Goal: Check status: Check status

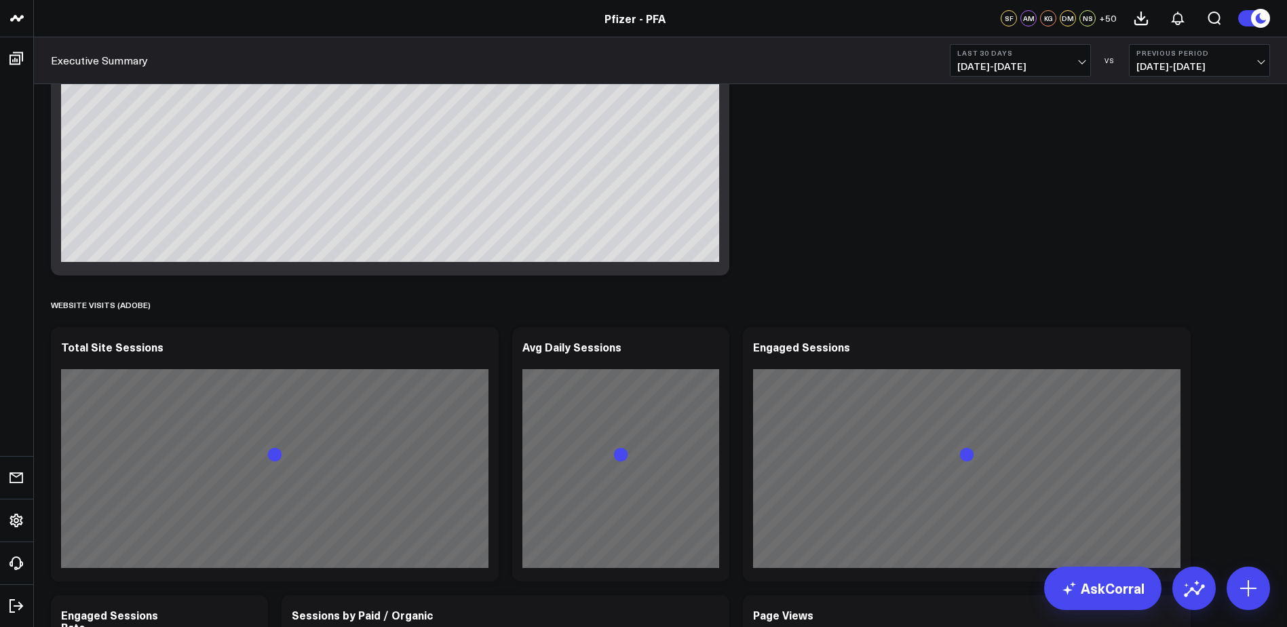
scroll to position [1086, 0]
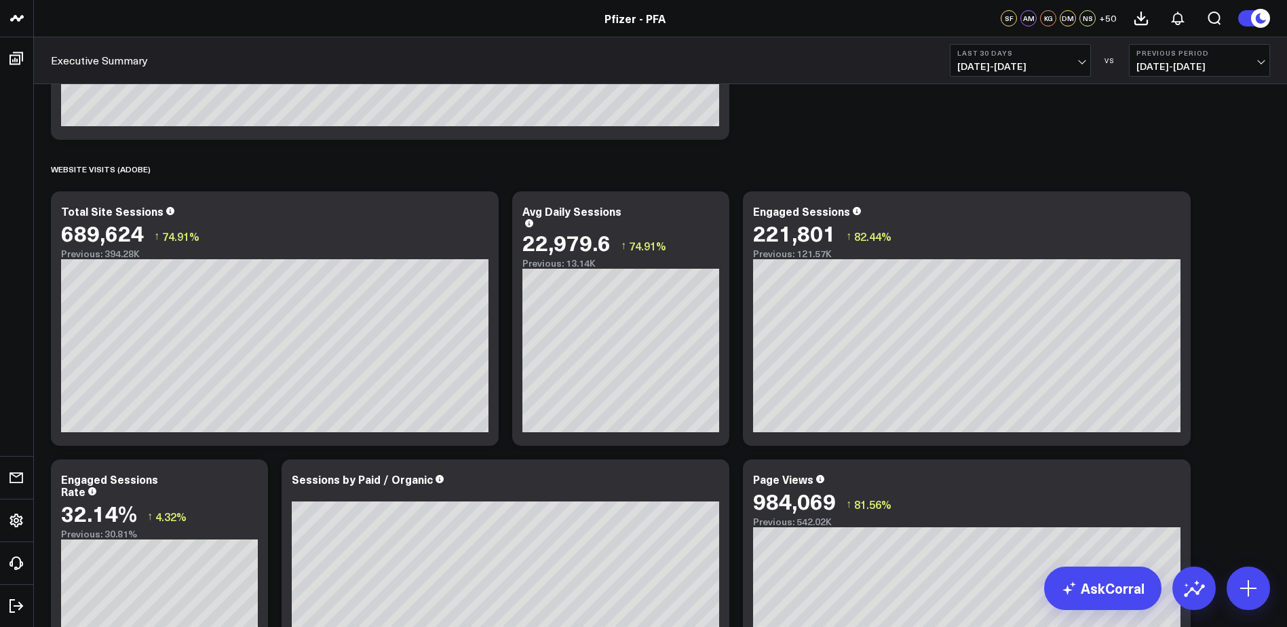
click at [1168, 62] on span "[DATE] - [DATE]" at bounding box center [1200, 66] width 126 height 11
click at [1175, 170] on link "No Comparison" at bounding box center [1200, 169] width 140 height 26
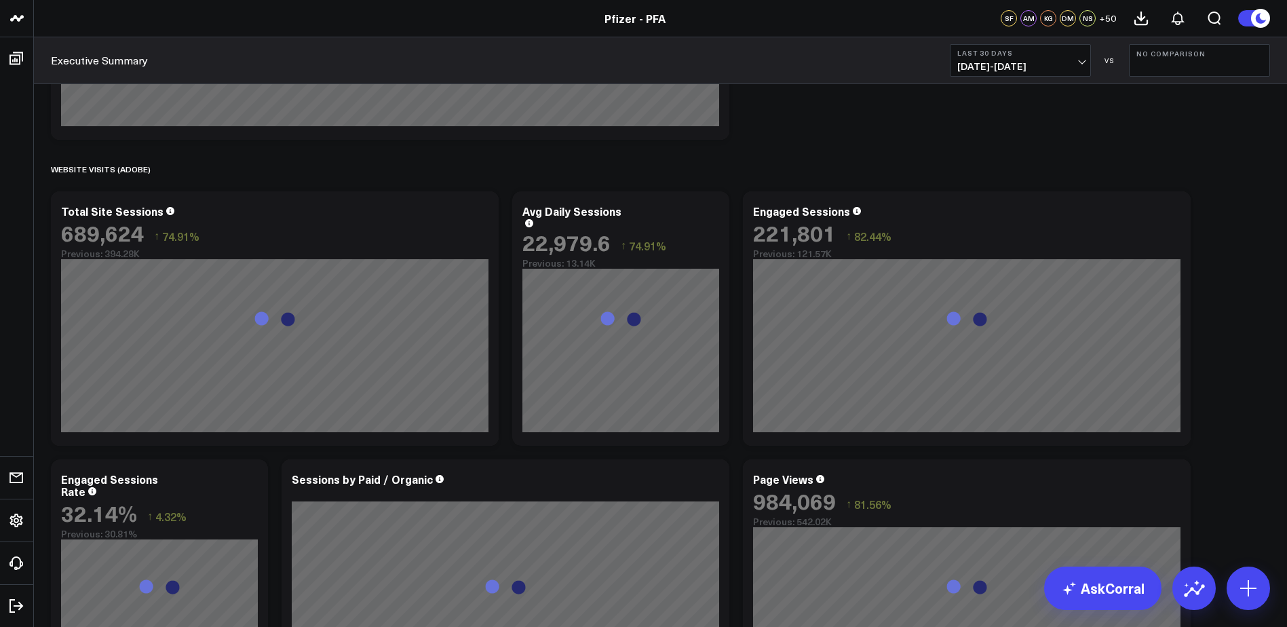
click at [1057, 62] on span "[DATE] - [DATE]" at bounding box center [1020, 66] width 126 height 11
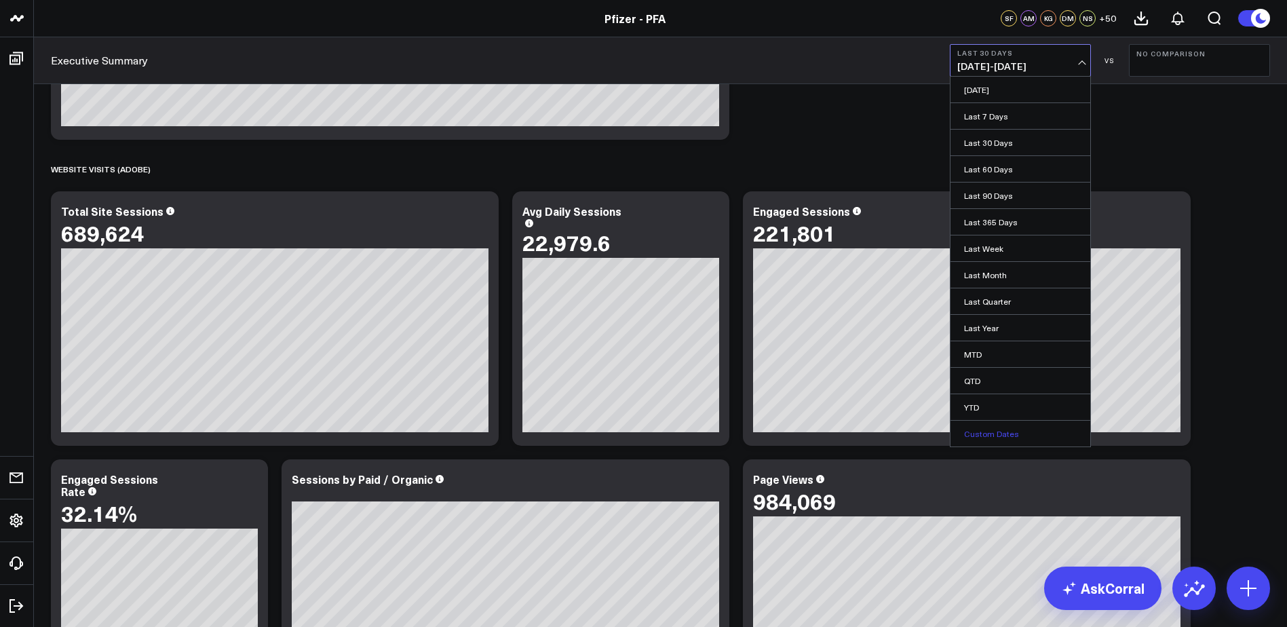
click at [986, 434] on link "Custom Dates" at bounding box center [1021, 434] width 140 height 26
select select "8"
select select "2025"
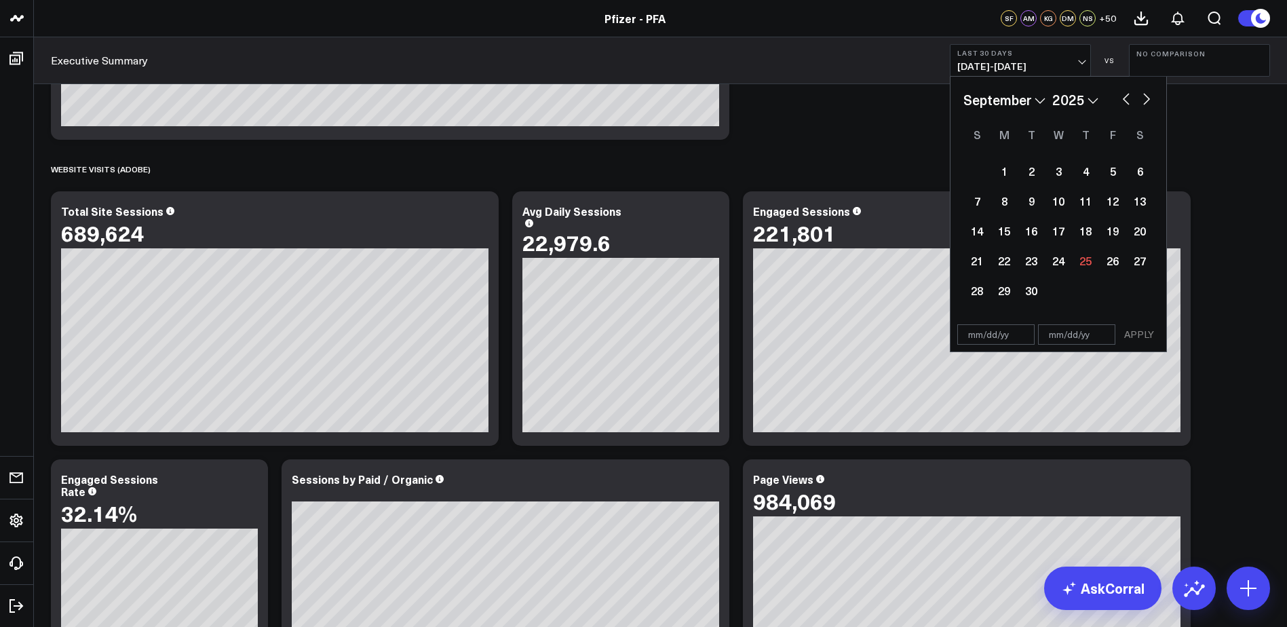
click at [1076, 99] on select "2026 2025 2024 2023 2022 2021 2020 2019 2018 2017 2016 2015 2014 2013 2012 2011…" at bounding box center [1075, 100] width 46 height 20
select select "8"
select select "2024"
click at [1031, 92] on select "January February March April May June July August September October November De…" at bounding box center [1005, 100] width 82 height 20
select select "7"
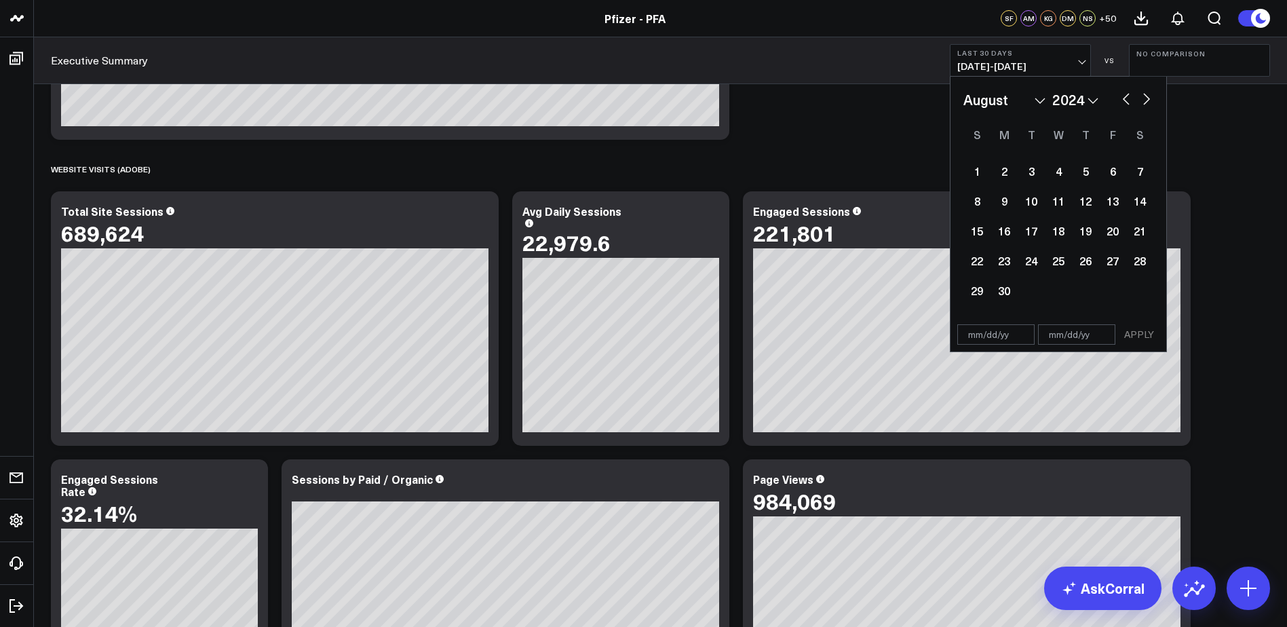
select select "2024"
click at [1023, 288] on div "27" at bounding box center [1031, 290] width 27 height 27
type input "[DATE]"
select select "7"
select select "2024"
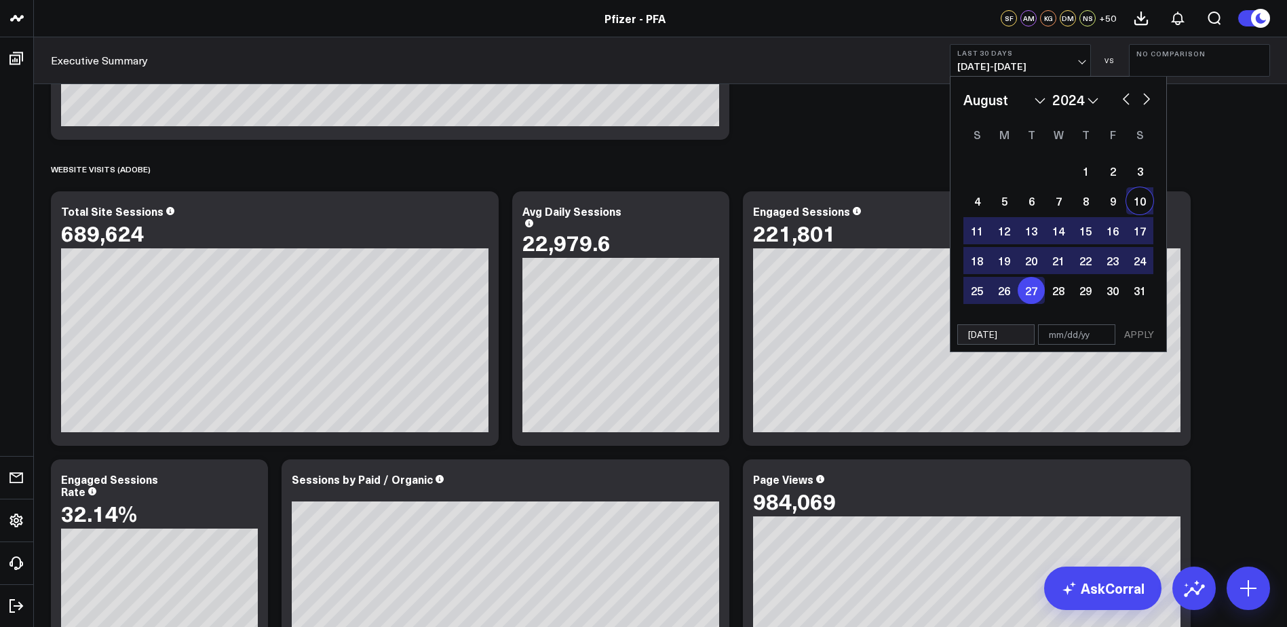
click at [1146, 98] on button "button" at bounding box center [1147, 98] width 14 height 16
select select "8"
select select "2024"
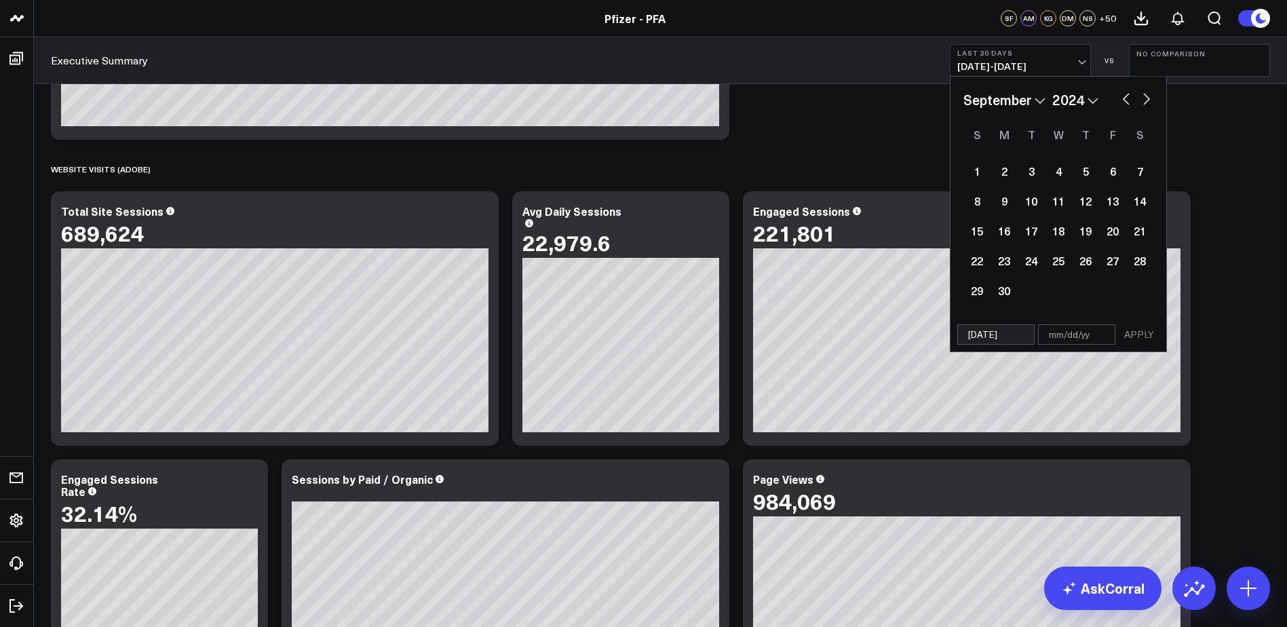
click at [1147, 98] on button "button" at bounding box center [1147, 98] width 14 height 16
select select "9"
select select "2024"
click at [1147, 98] on button "button" at bounding box center [1147, 98] width 14 height 16
select select "10"
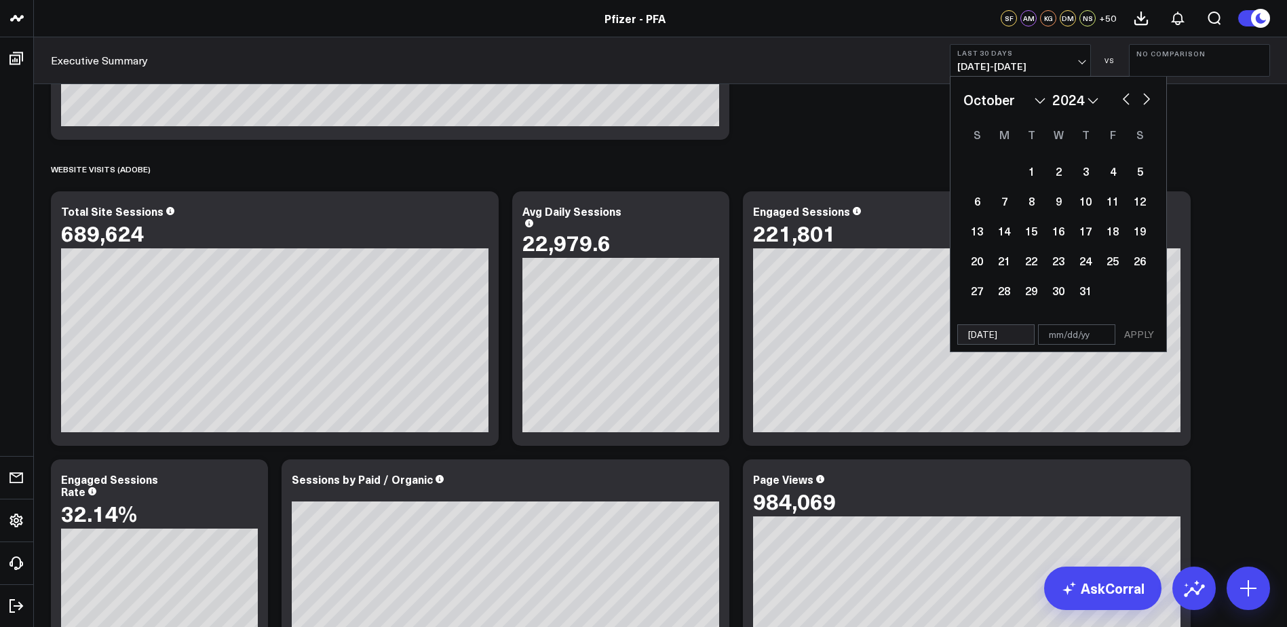
select select "2024"
click at [1147, 98] on button "button" at bounding box center [1147, 98] width 14 height 16
click at [1147, 99] on button "button" at bounding box center [1147, 98] width 14 height 16
select select "1"
select select "2025"
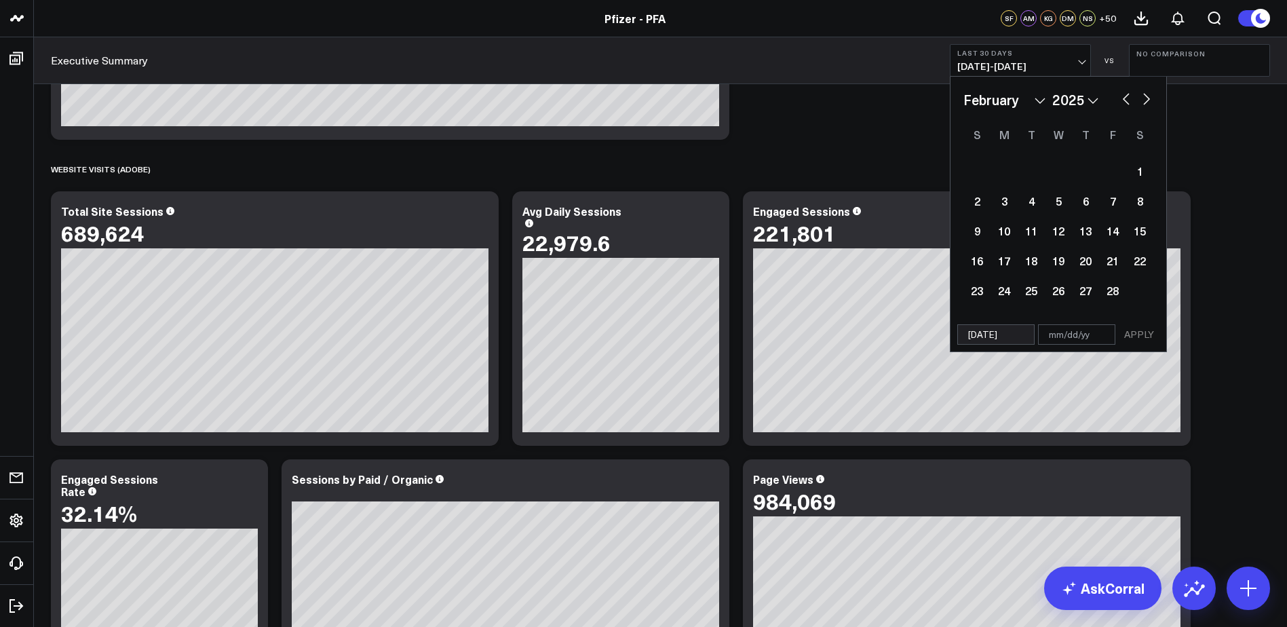
click at [1147, 99] on button "button" at bounding box center [1147, 98] width 14 height 16
select select "2"
select select "2025"
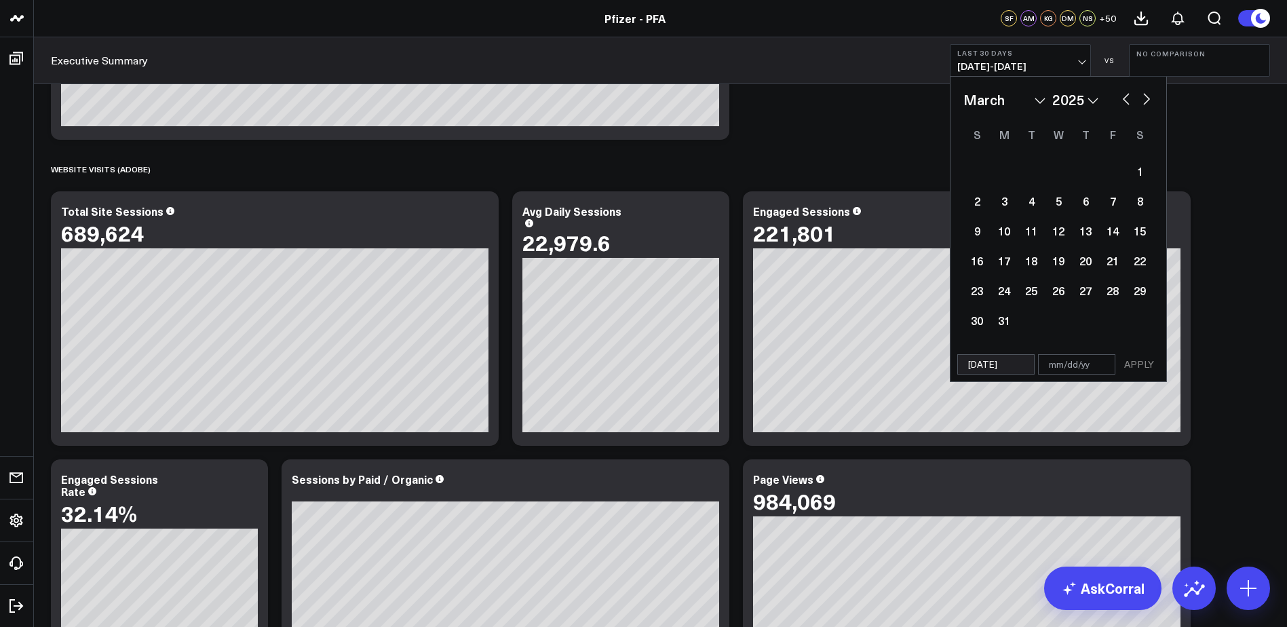
click at [1147, 99] on button "button" at bounding box center [1147, 98] width 14 height 16
select select "3"
select select "2025"
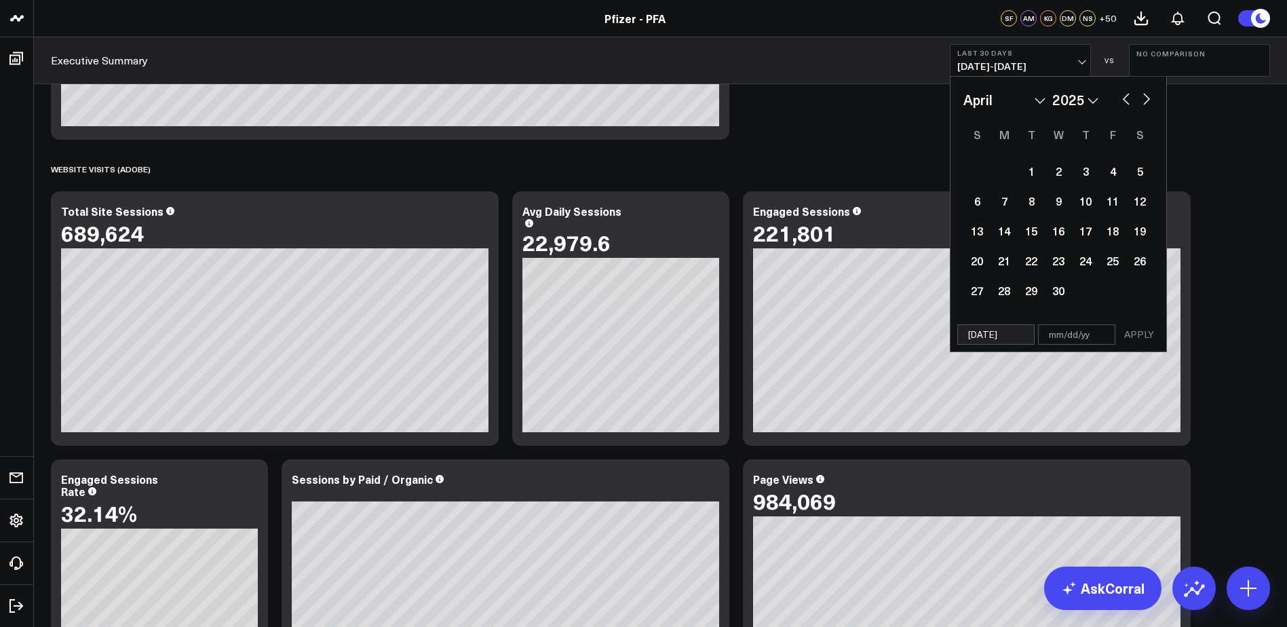
click at [1147, 99] on button "button" at bounding box center [1147, 98] width 14 height 16
select select "6"
select select "2025"
click at [1147, 99] on button "button" at bounding box center [1147, 98] width 14 height 16
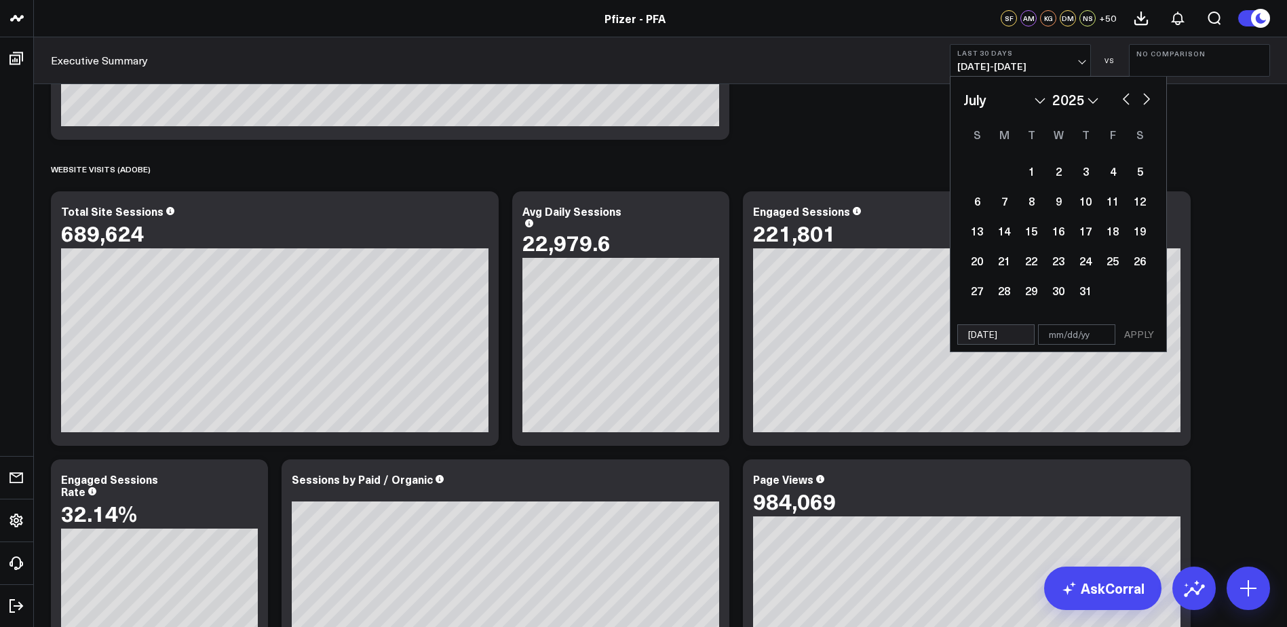
select select "7"
select select "2025"
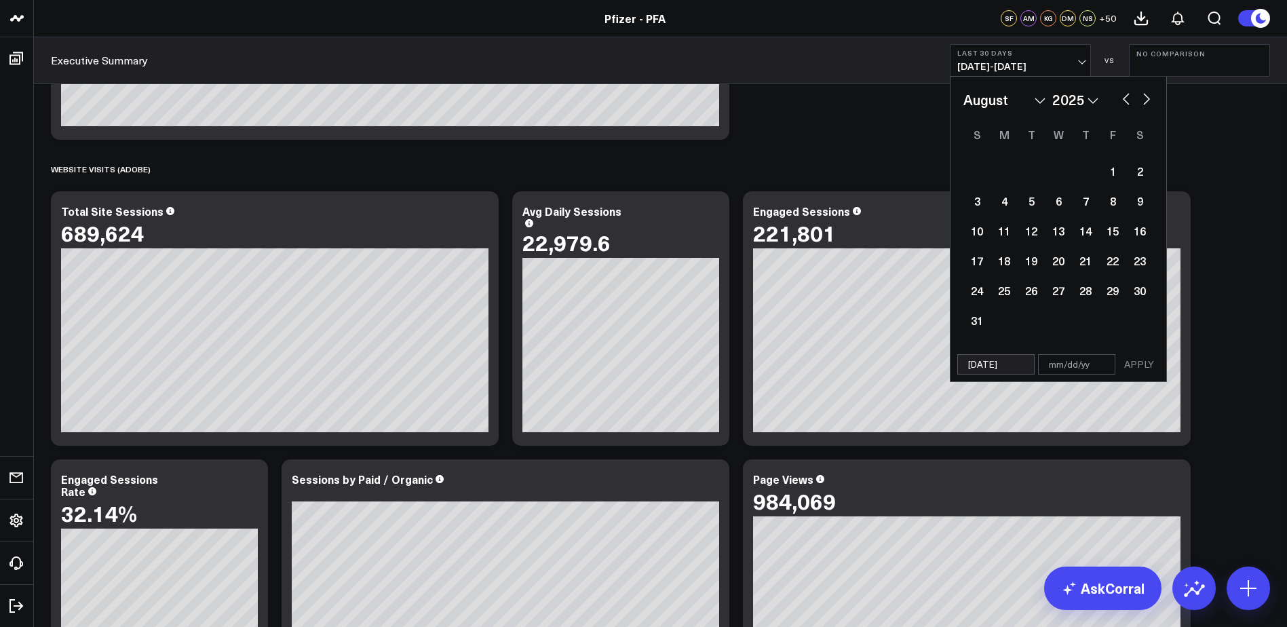
click at [1147, 99] on button "button" at bounding box center [1147, 98] width 14 height 16
select select "8"
select select "2025"
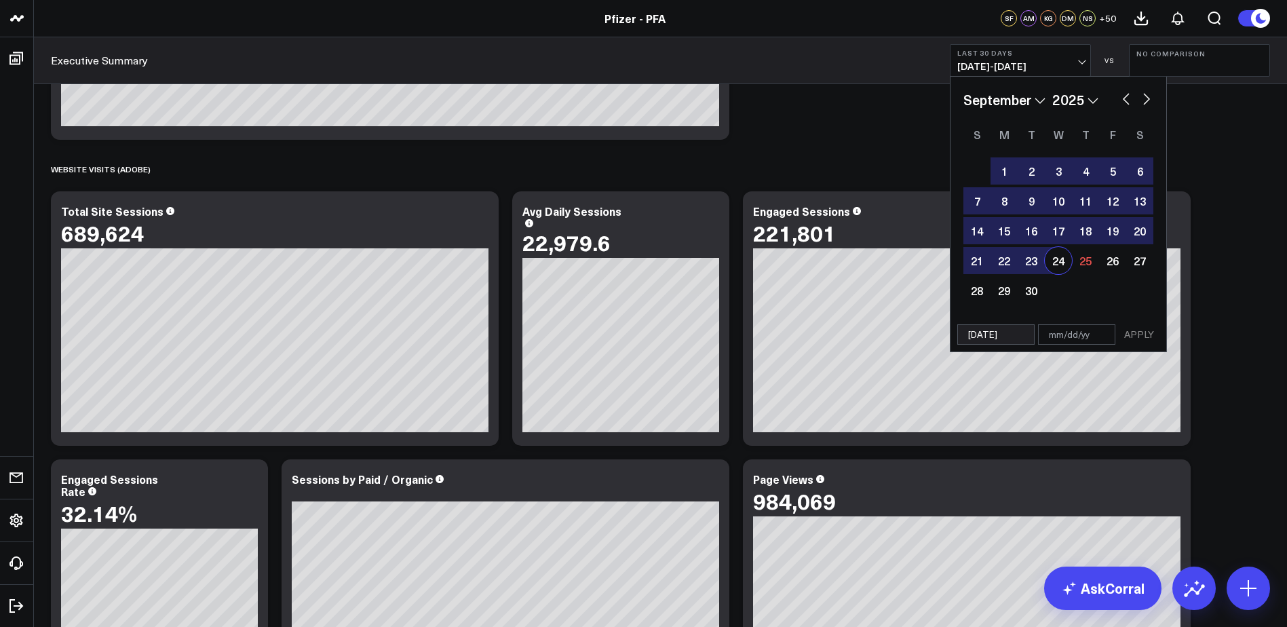
click at [1053, 260] on div "24" at bounding box center [1058, 260] width 27 height 27
type input "[DATE]"
select select "8"
select select "2025"
click at [1137, 334] on button "APPLY" at bounding box center [1139, 334] width 41 height 20
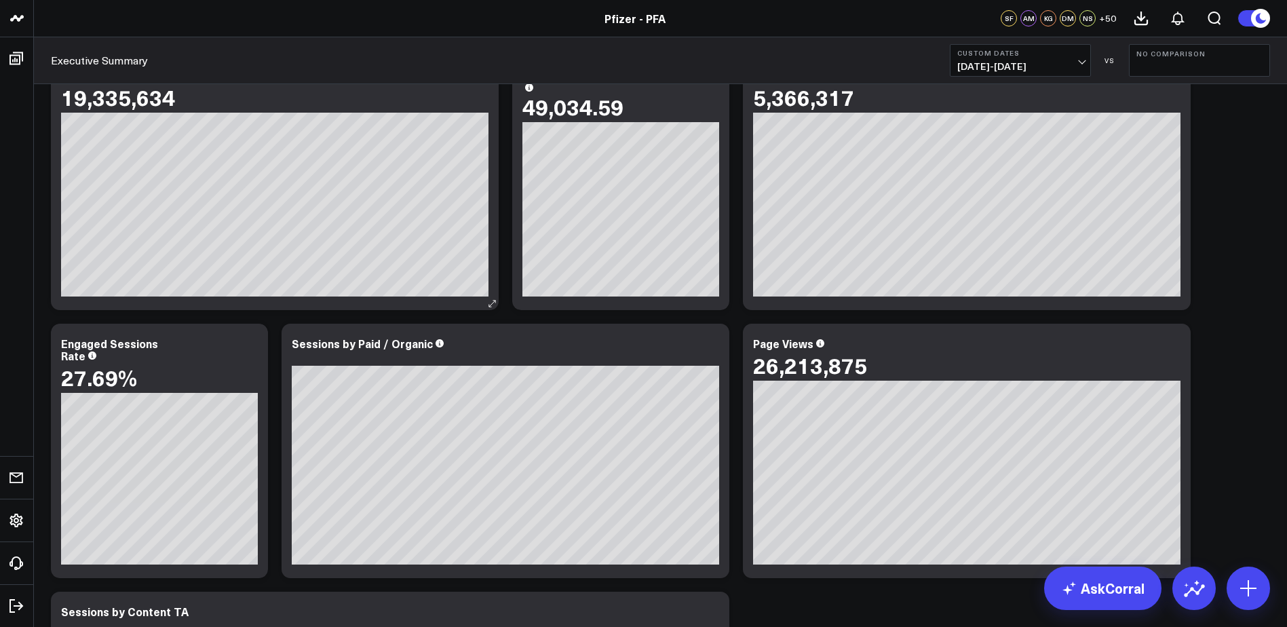
scroll to position [1154, 0]
